Goal: Information Seeking & Learning: Compare options

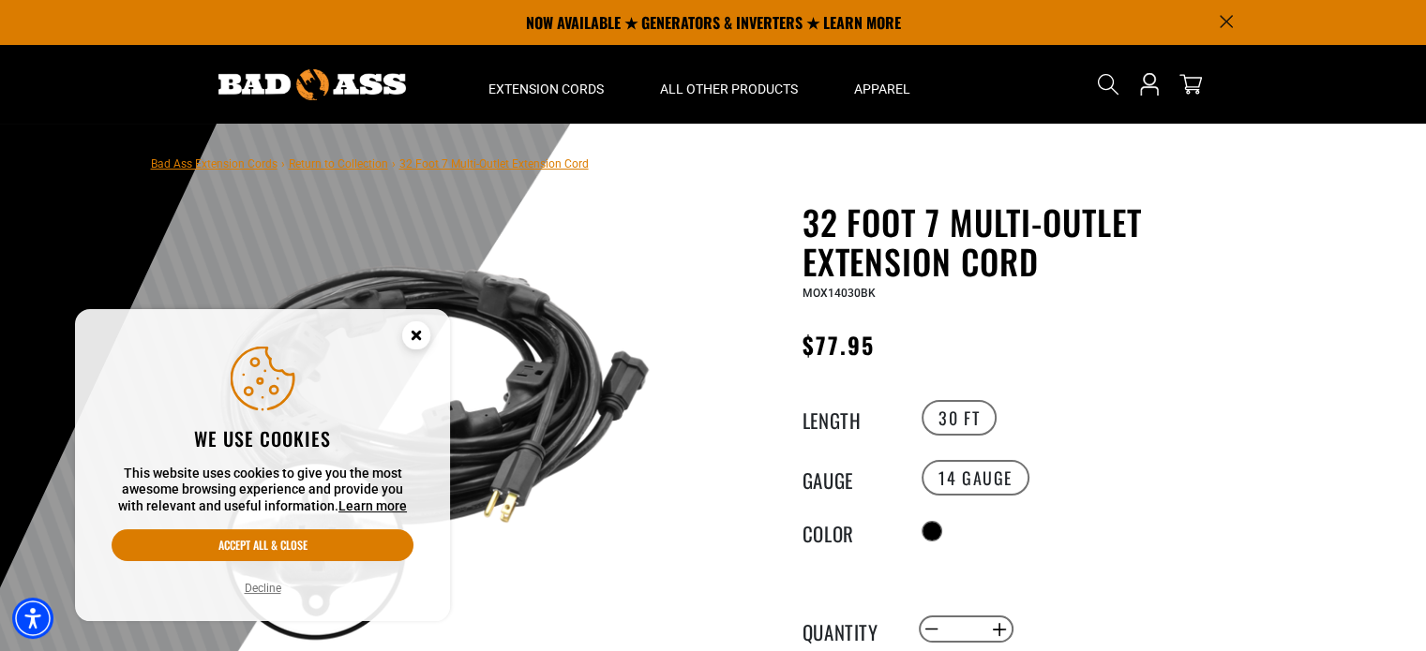
click at [423, 322] on icon "Close this option" at bounding box center [416, 338] width 56 height 56
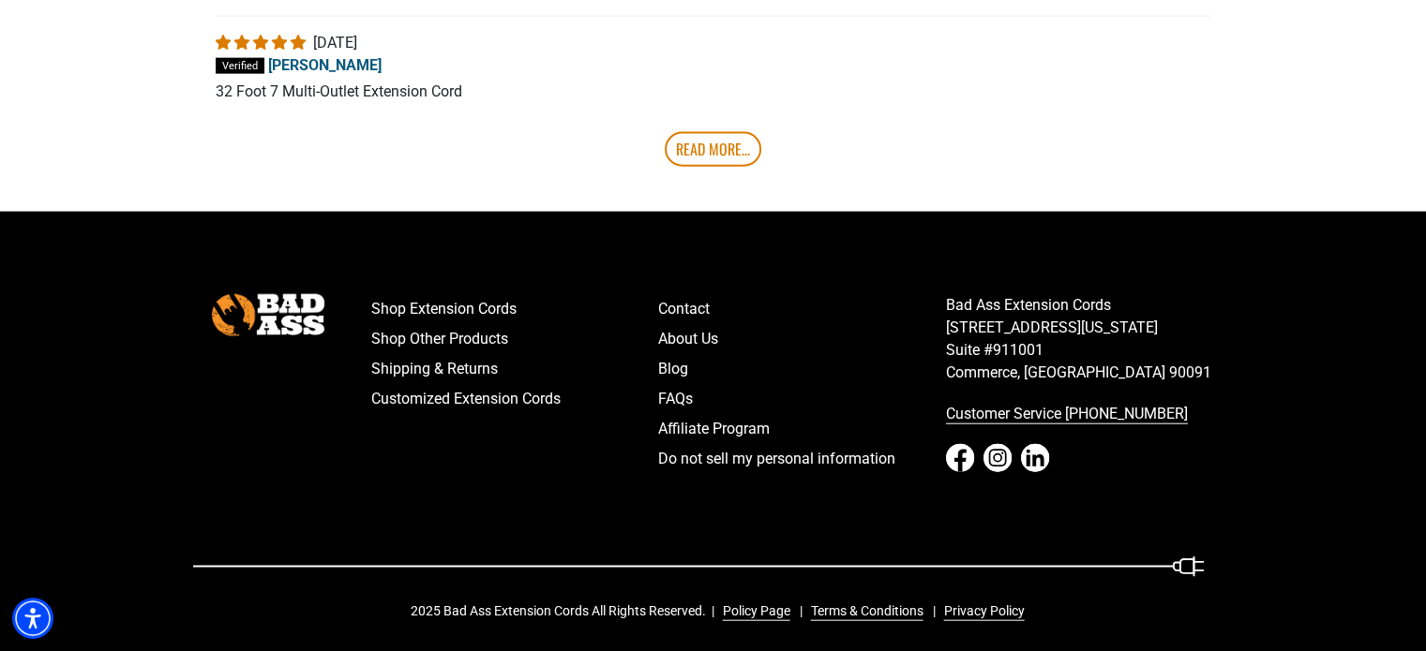
scroll to position [4330, 0]
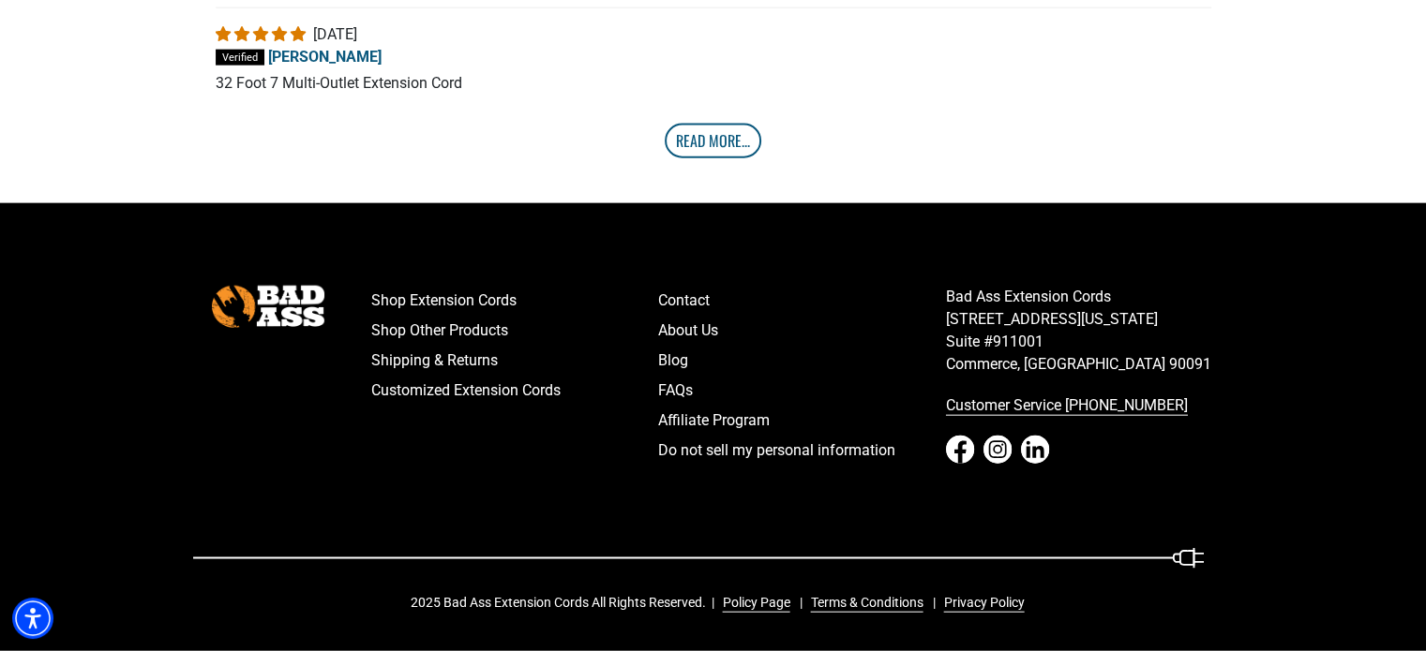
click at [738, 130] on link "Read More..." at bounding box center [713, 141] width 97 height 34
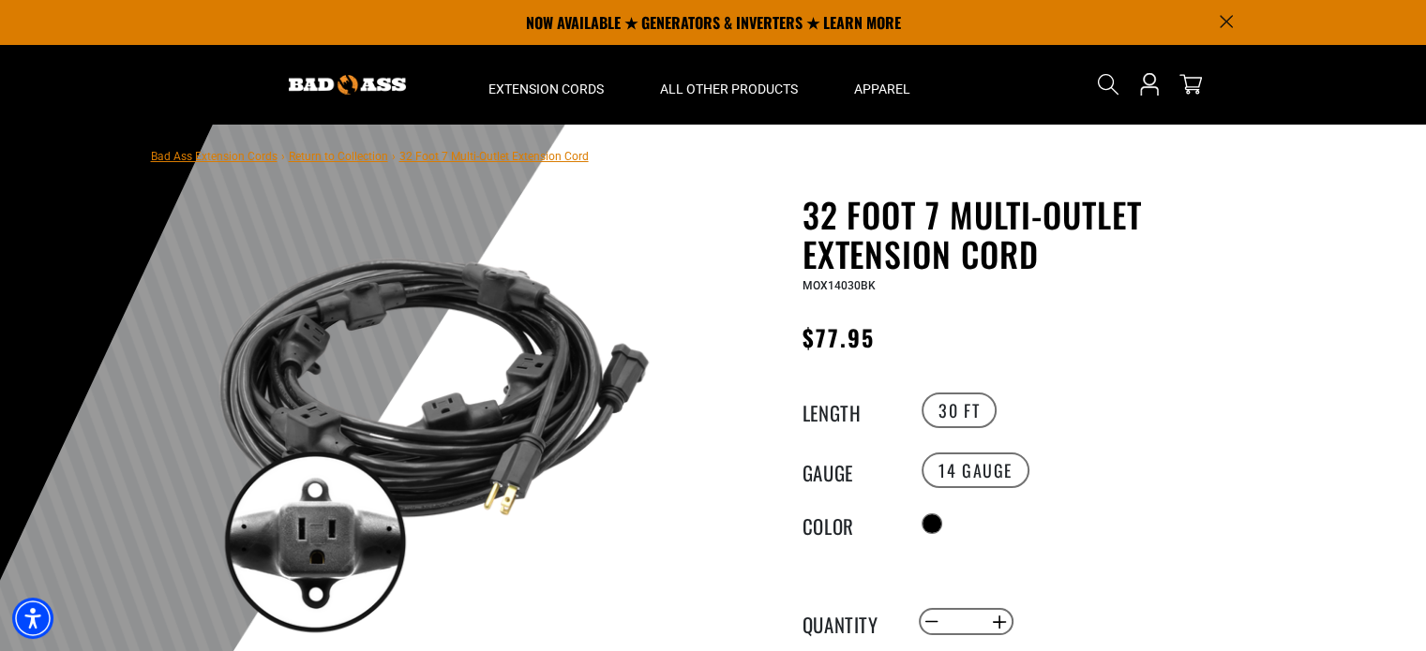
scroll to position [0, 0]
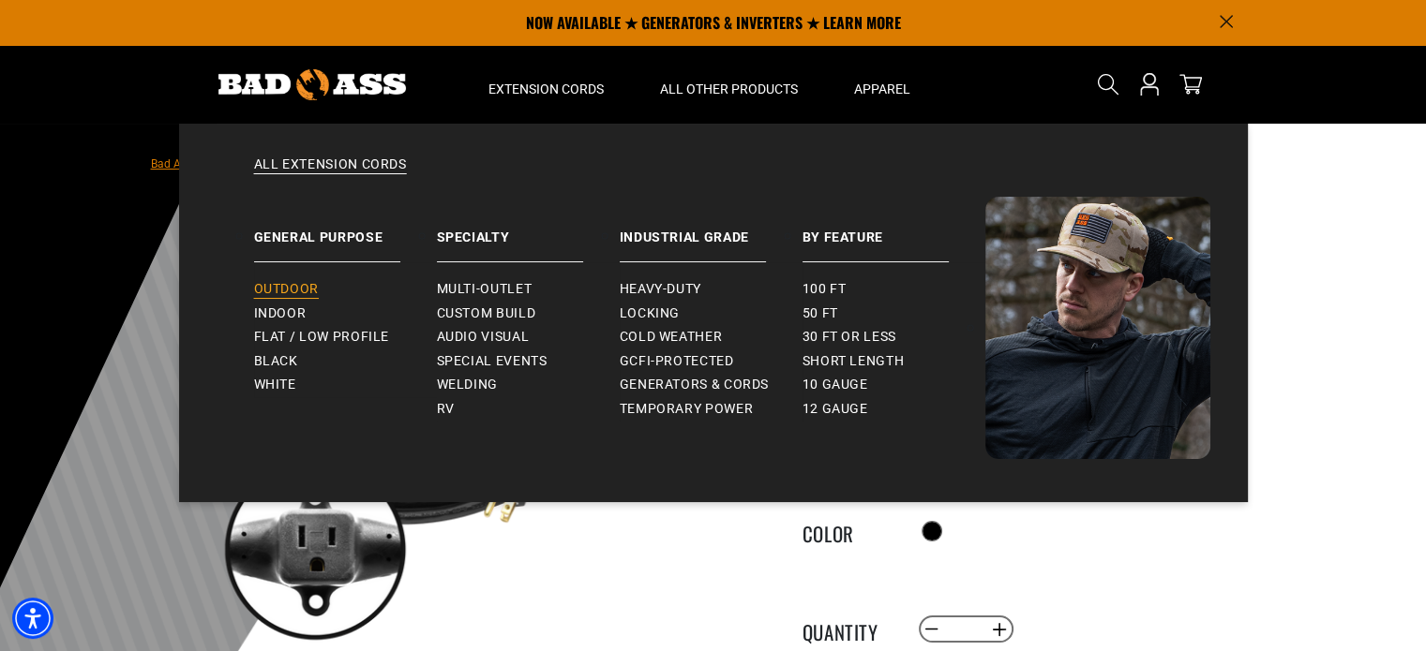
click at [314, 283] on span "Outdoor" at bounding box center [286, 289] width 65 height 17
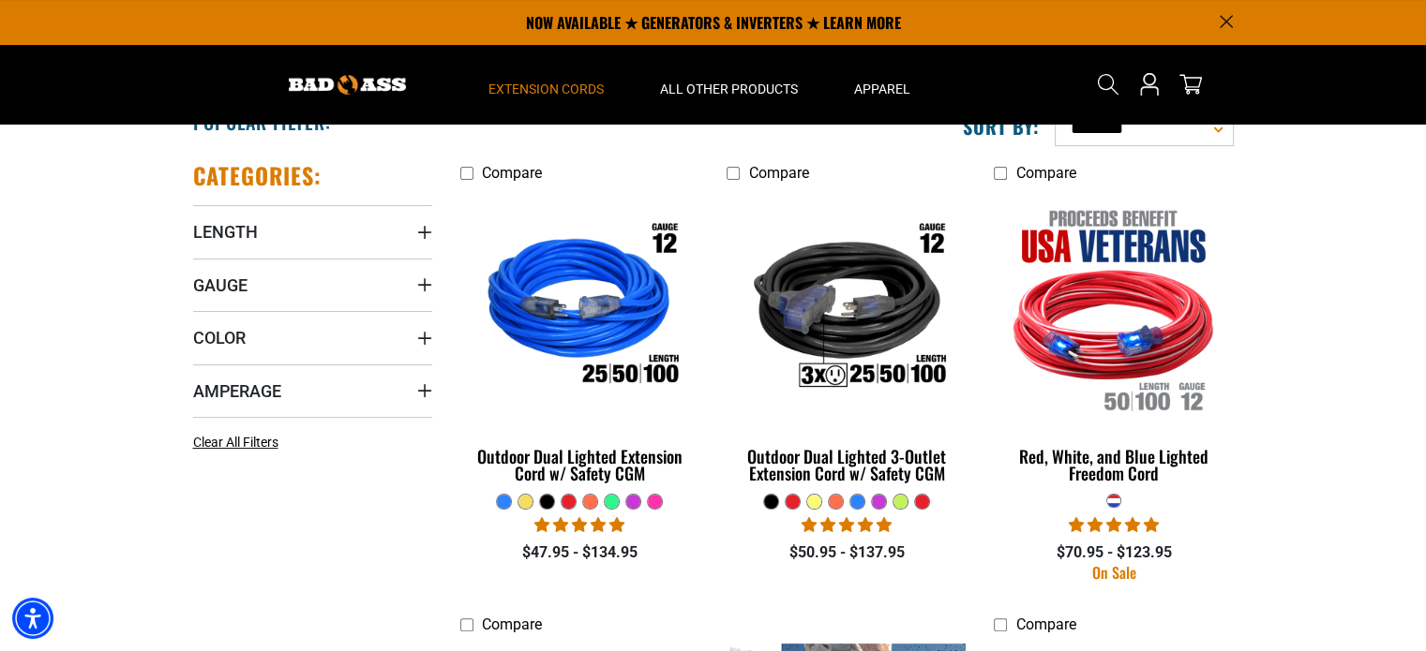
scroll to position [354, 0]
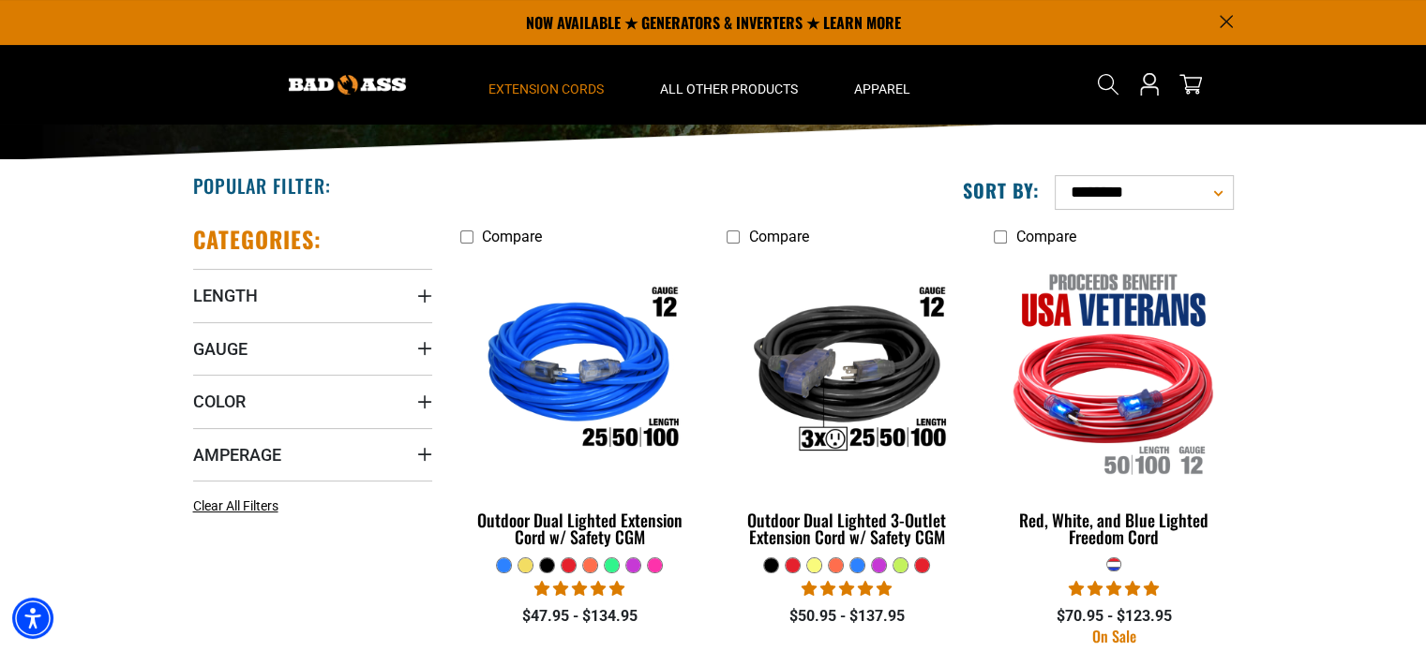
scroll to position [315, 0]
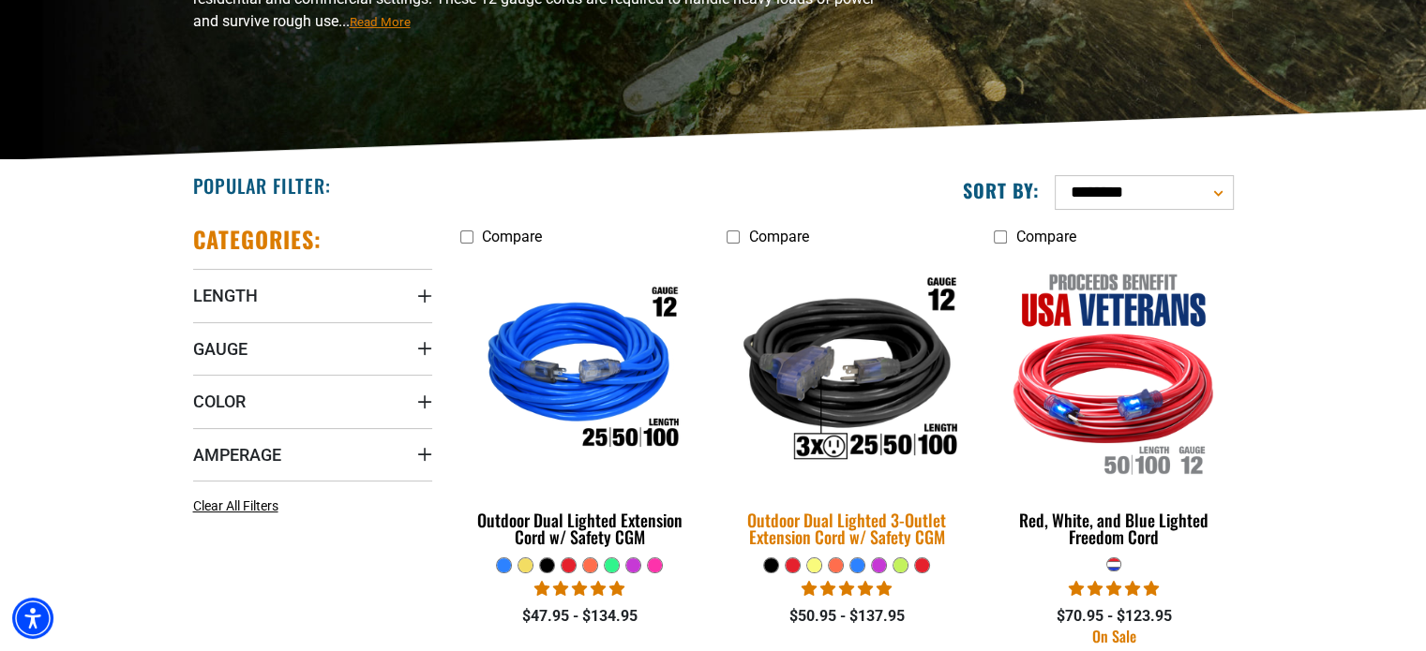
click at [822, 366] on img at bounding box center [846, 372] width 262 height 240
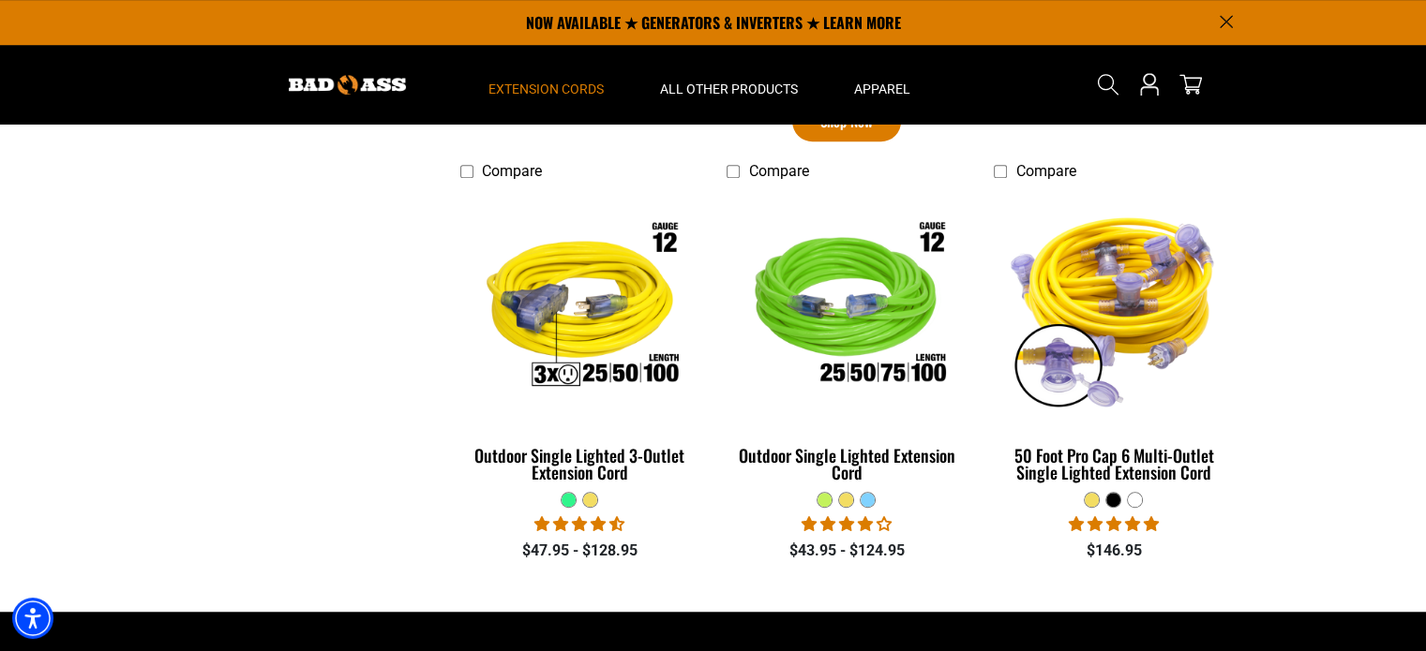
scroll to position [1309, 0]
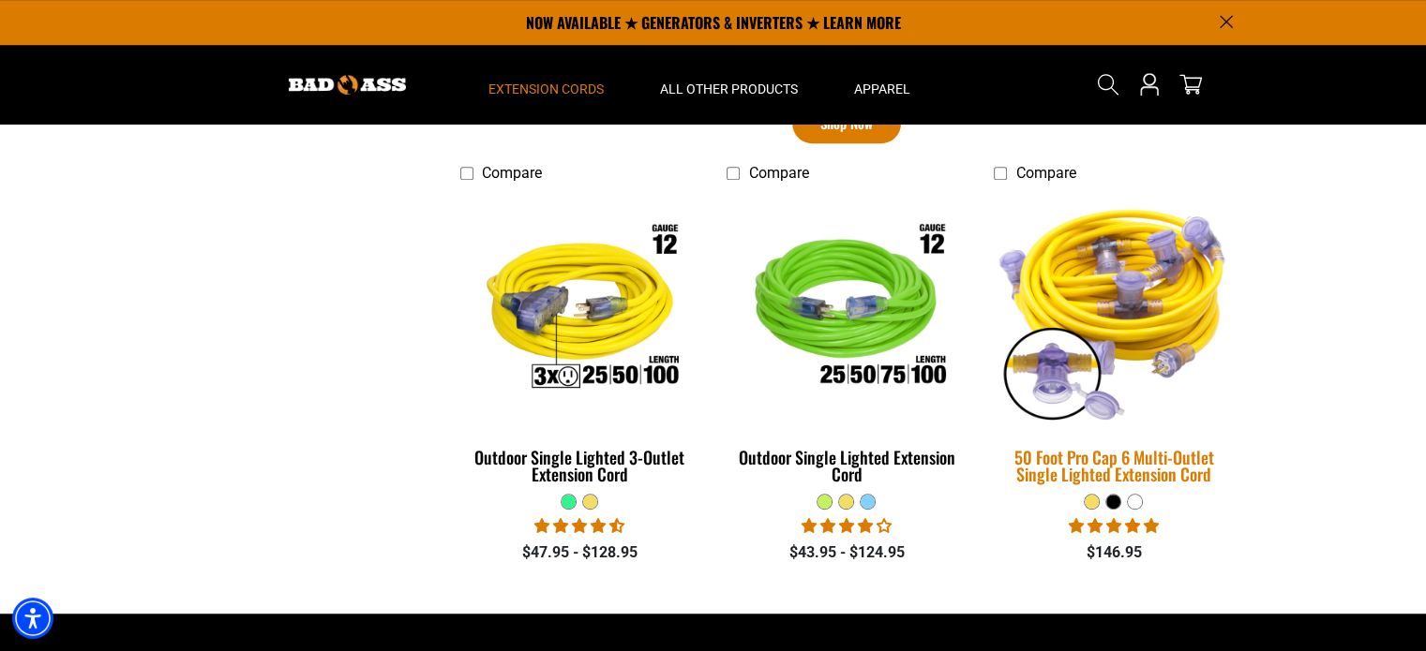
click at [1144, 298] on img at bounding box center [1113, 309] width 262 height 240
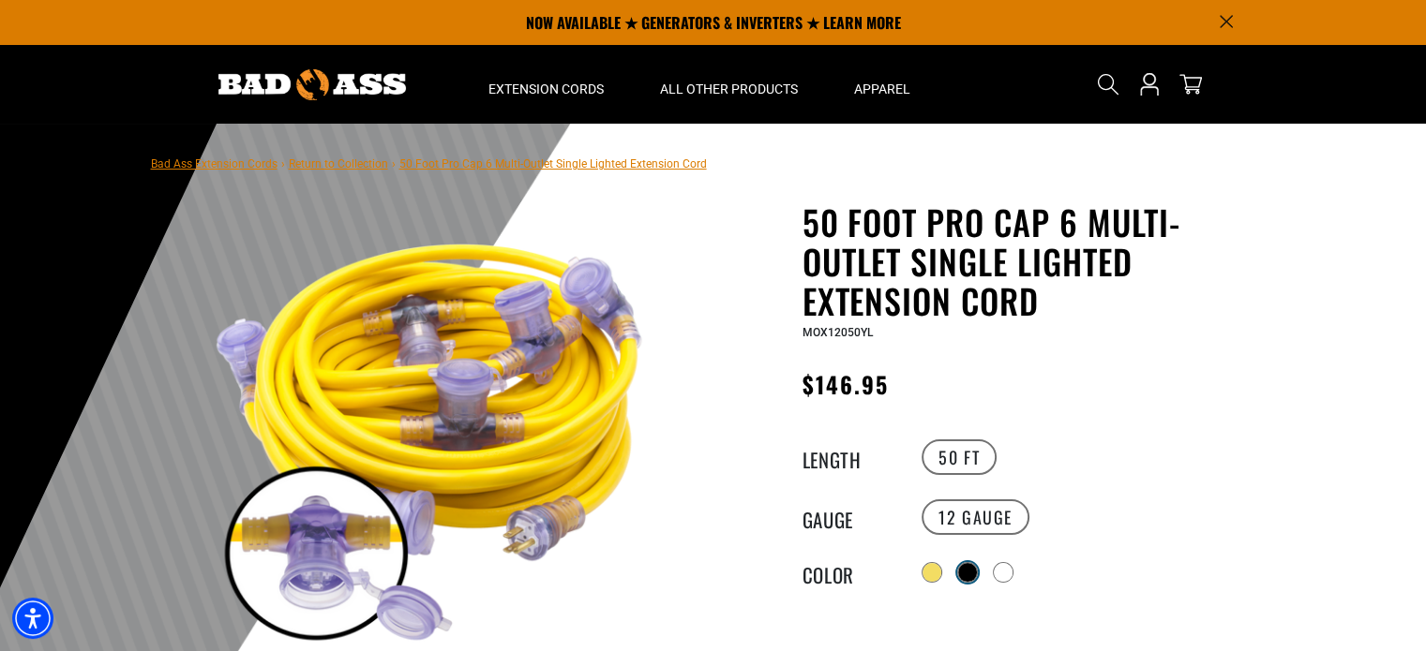
click at [964, 563] on div at bounding box center [967, 572] width 19 height 19
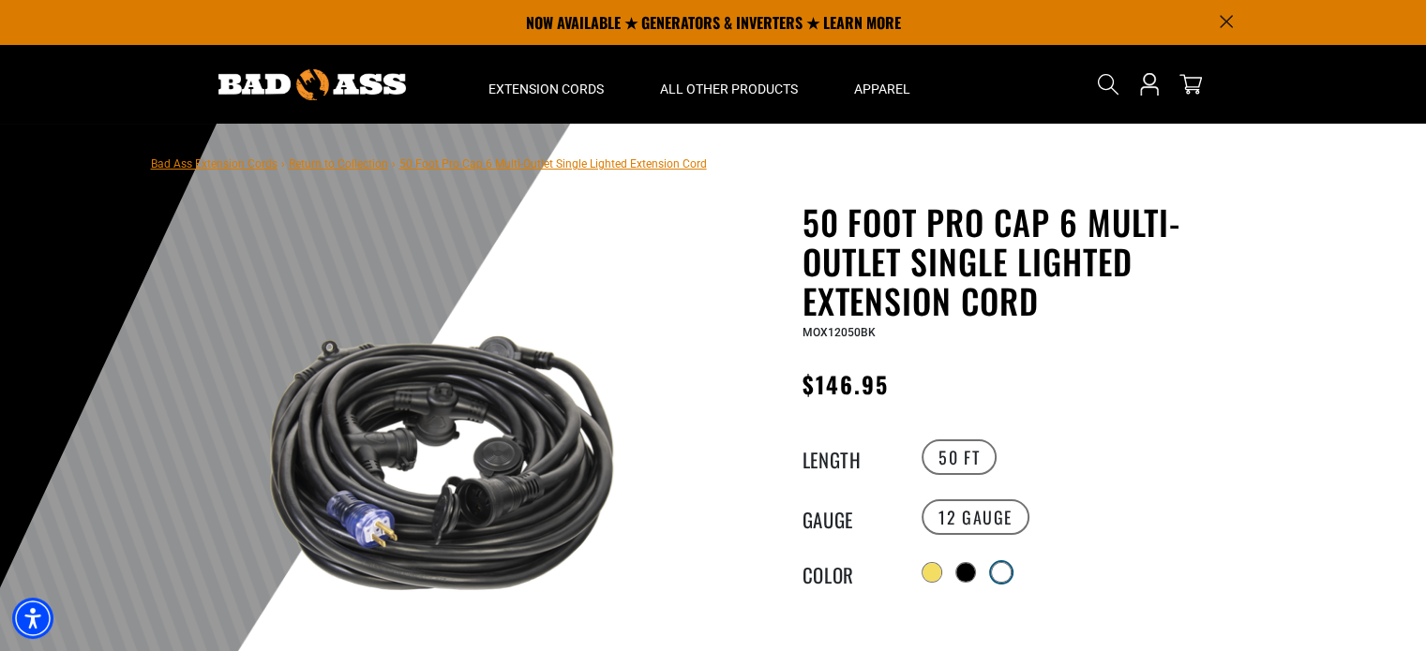
click at [1007, 565] on div at bounding box center [1001, 572] width 19 height 19
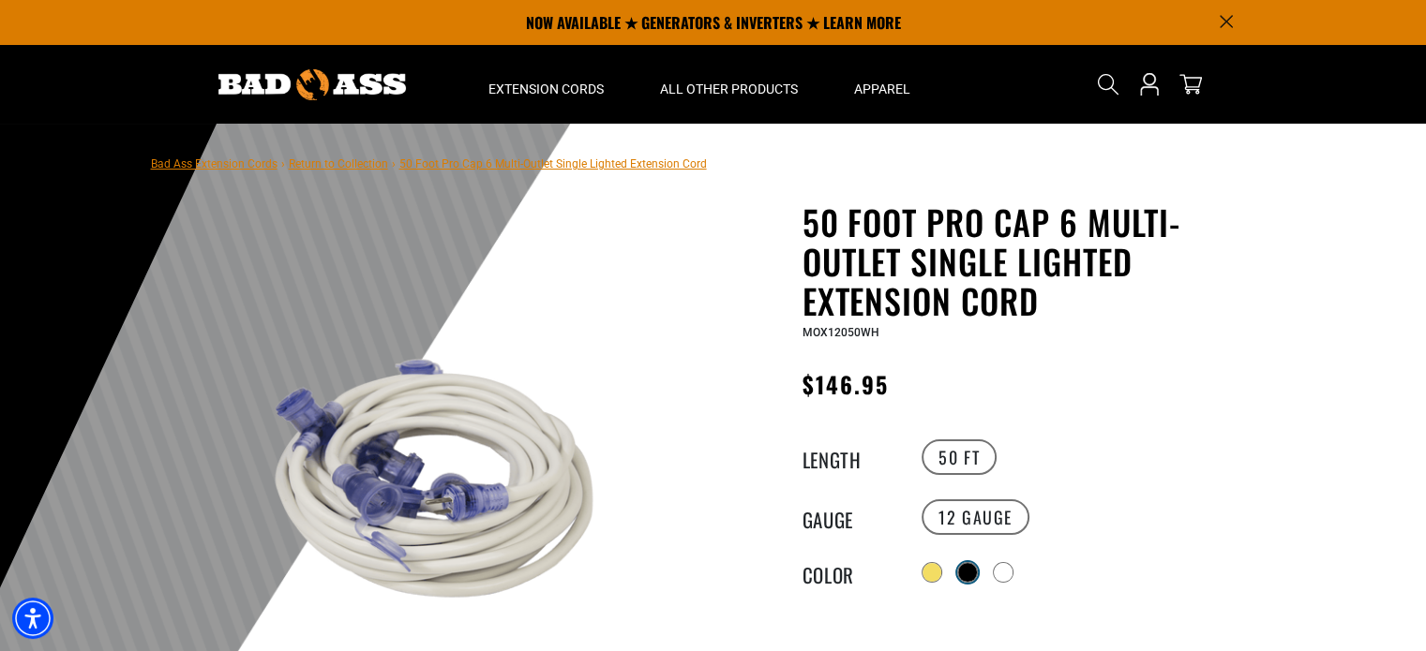
click at [964, 567] on div at bounding box center [967, 572] width 19 height 19
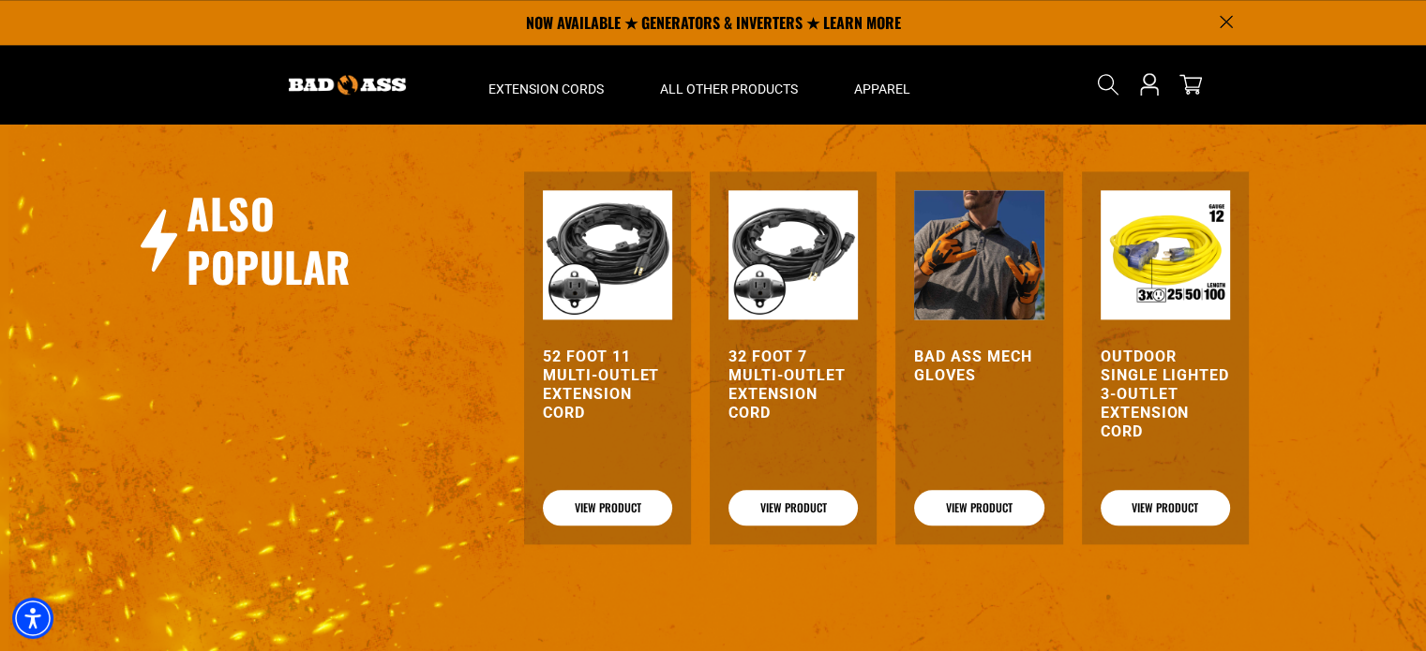
scroll to position [2118, 0]
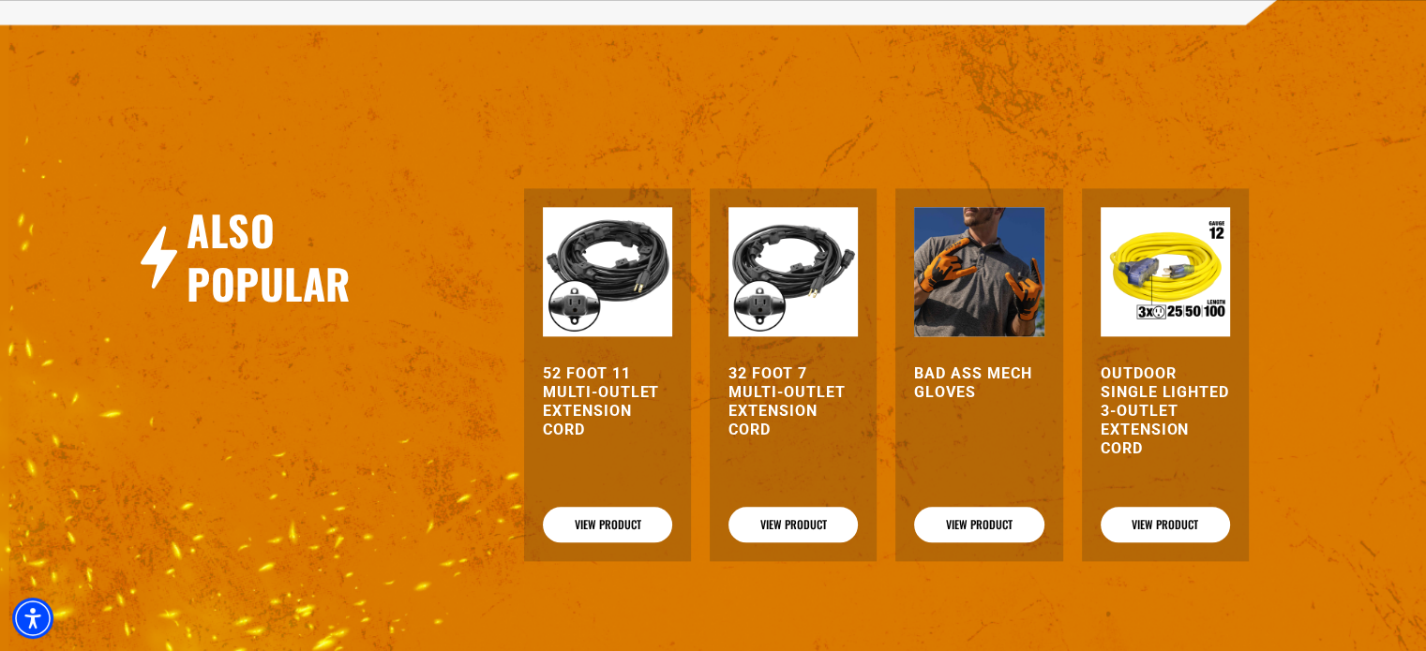
click at [580, 395] on h3 "52 Foot 11 Multi-Outlet Extension Cord" at bounding box center [607, 402] width 129 height 75
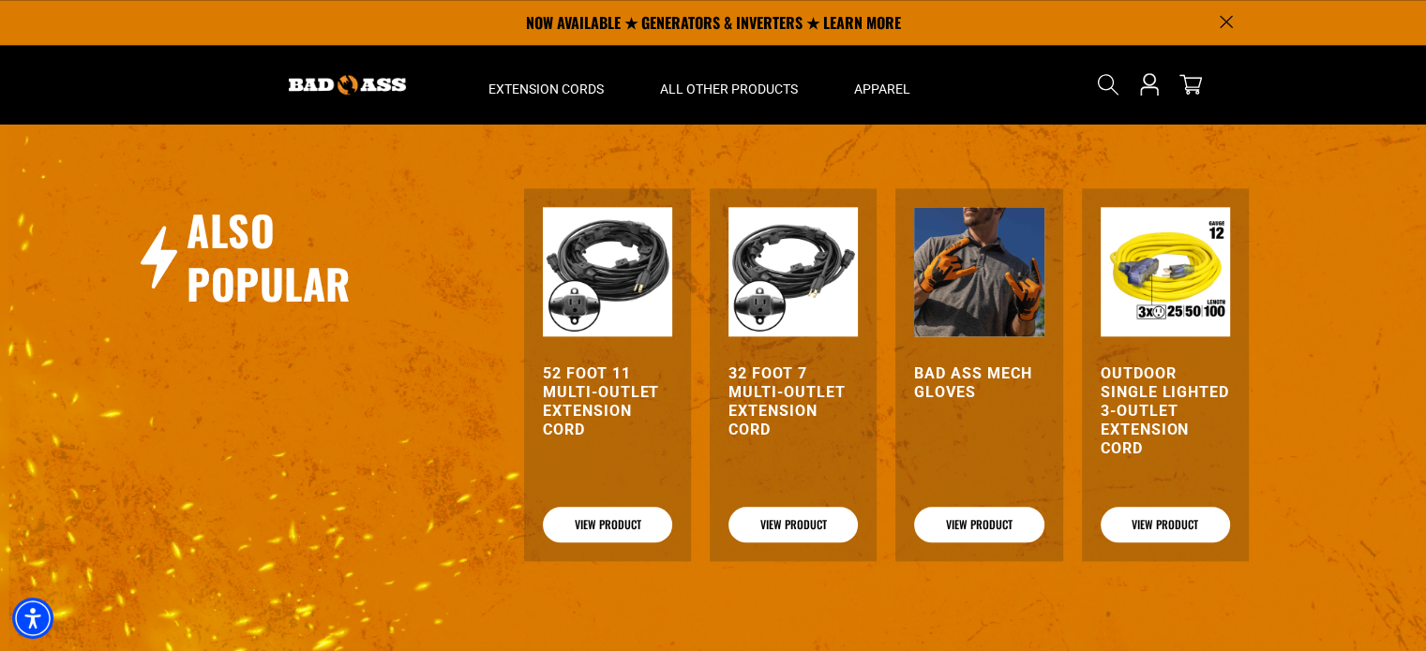
click at [776, 396] on h3 "32 Foot 7 Multi-Outlet Extension Cord" at bounding box center [792, 402] width 129 height 75
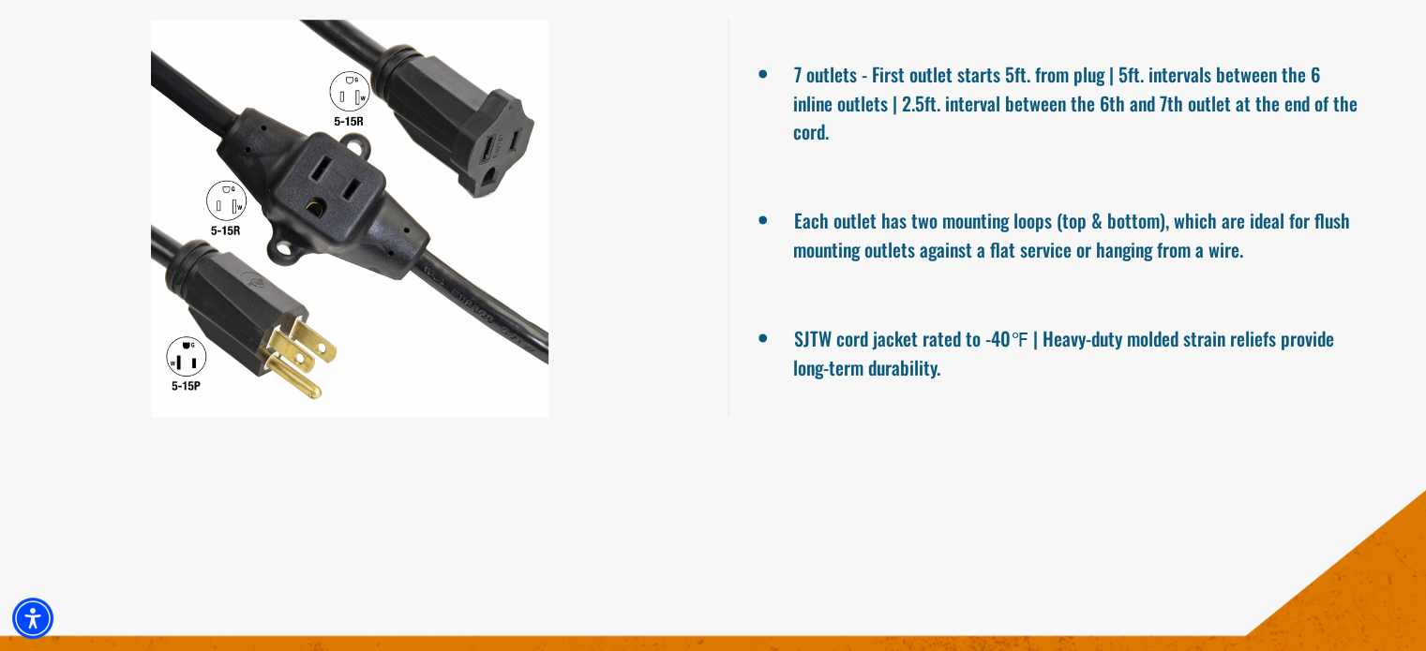
scroll to position [1337, 0]
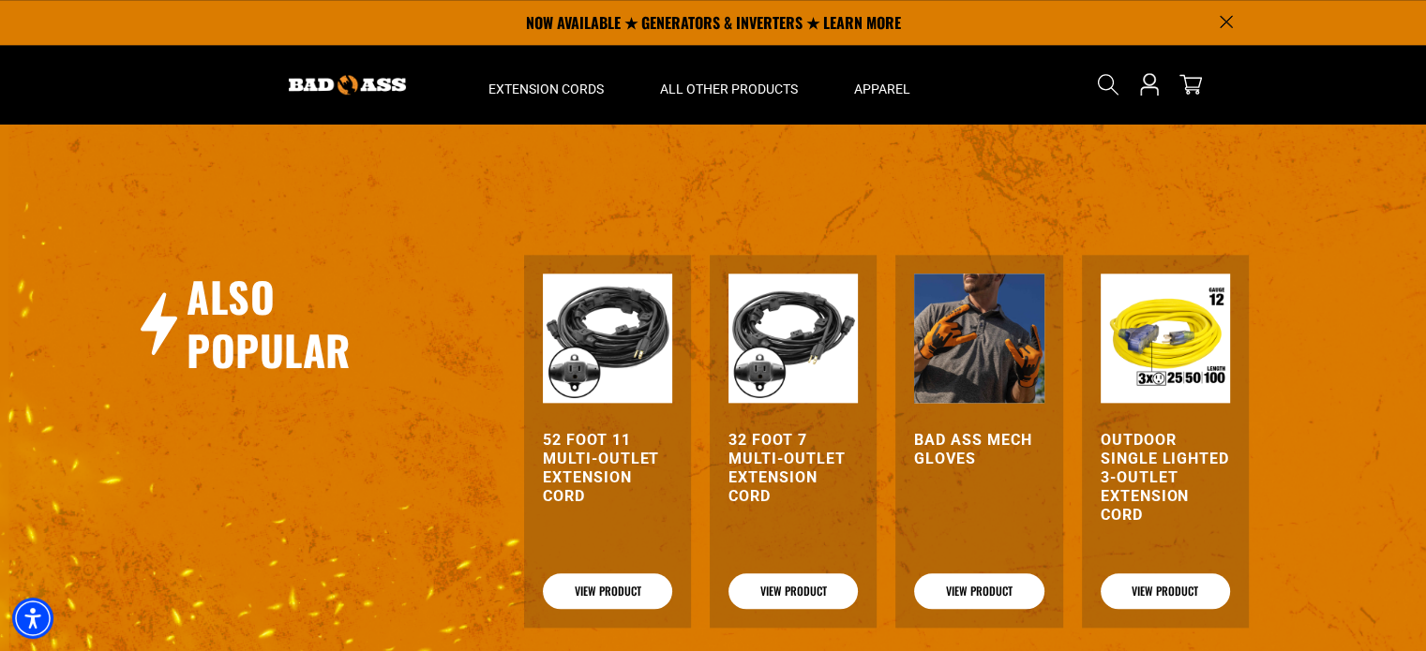
scroll to position [2051, 0]
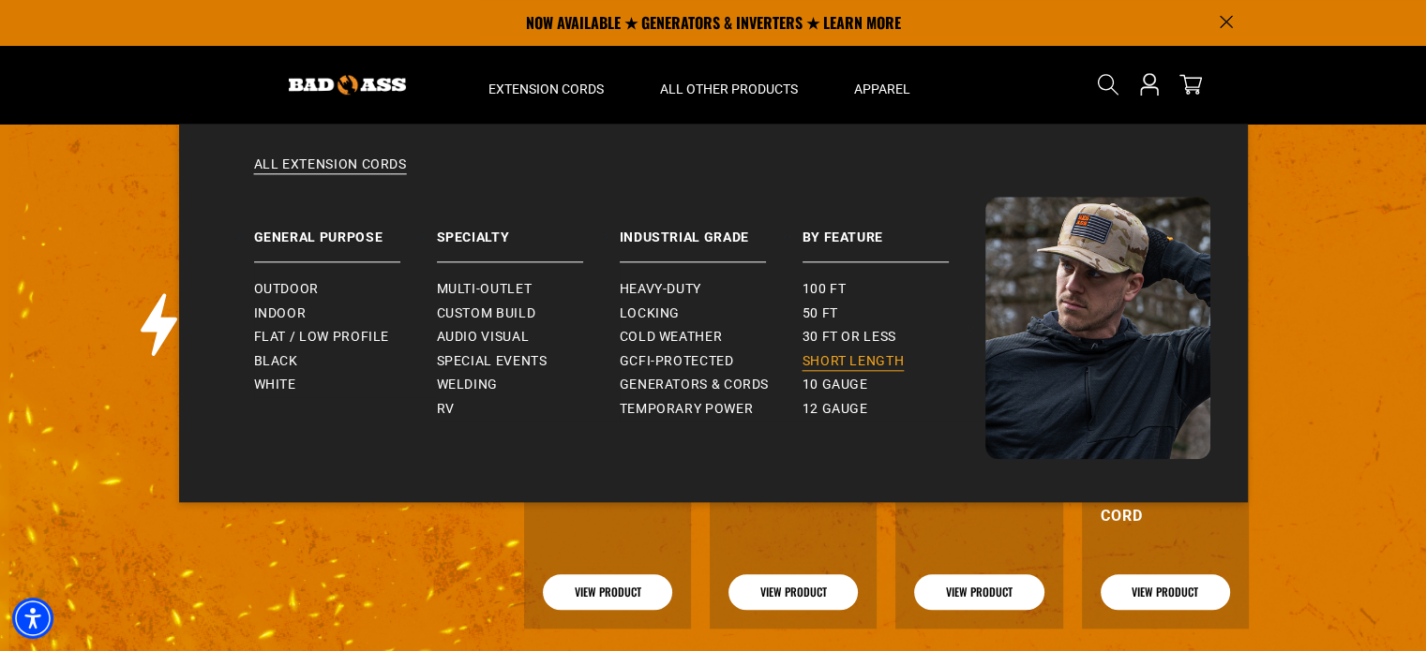
click at [856, 365] on span "Short Length" at bounding box center [853, 361] width 102 height 17
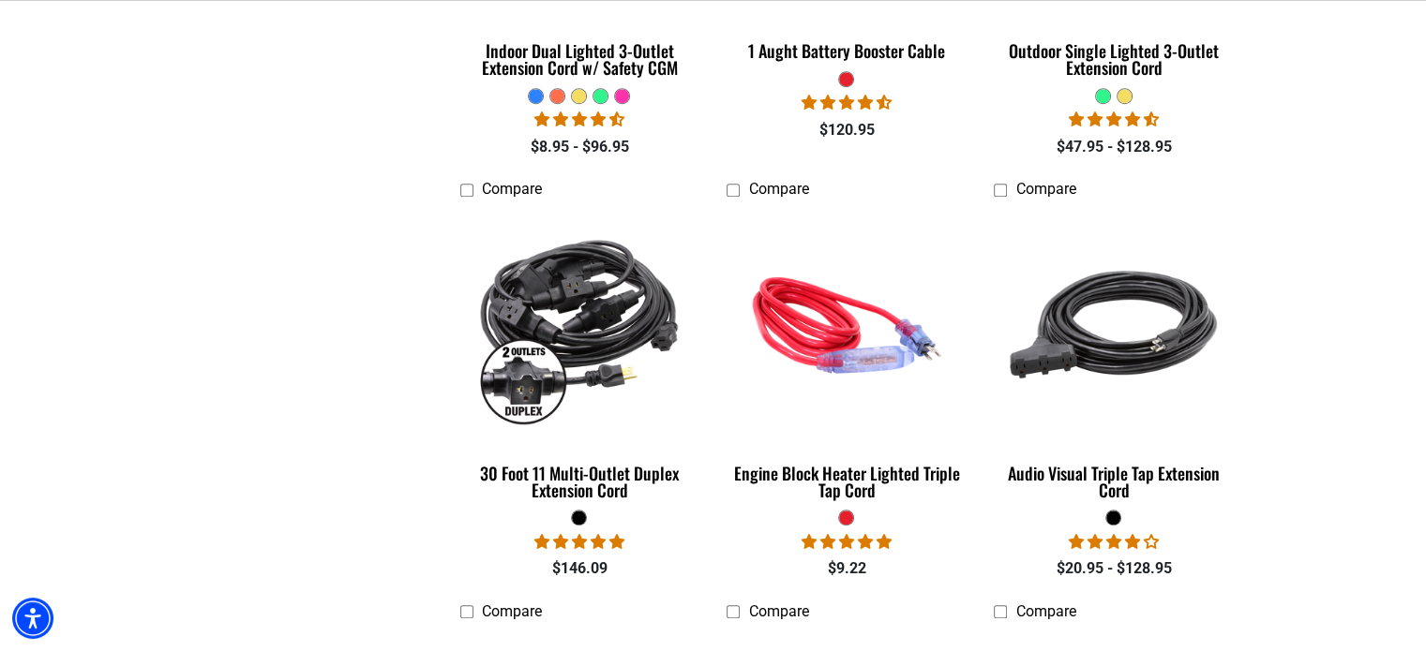
scroll to position [2051, 0]
